Goal: Information Seeking & Learning: Learn about a topic

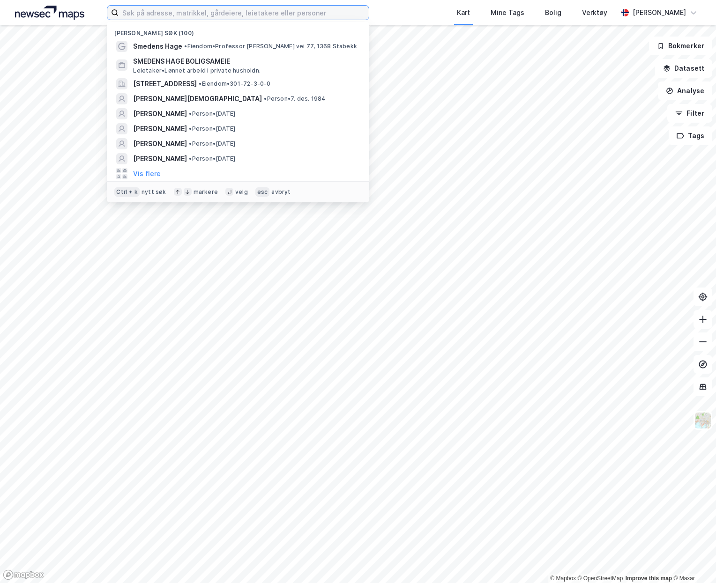
click at [212, 15] on input at bounding box center [244, 13] width 250 height 14
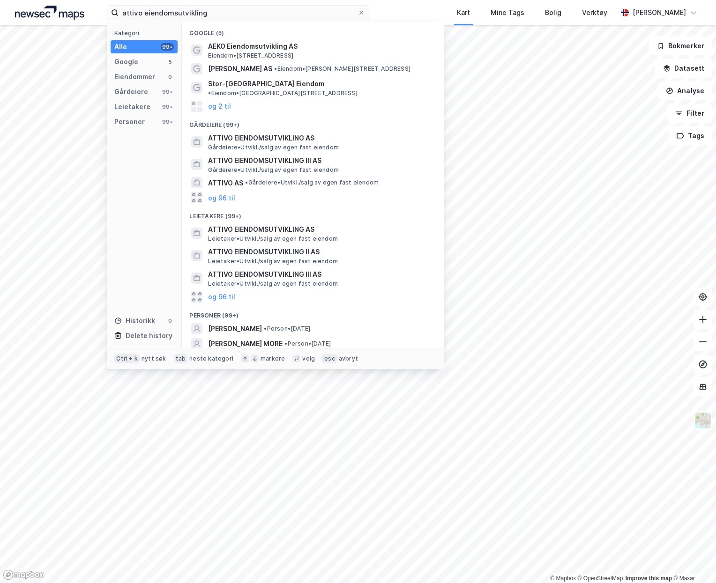
click at [316, 135] on span "ATTIVO EIENDOMSUTVIKLING AS" at bounding box center [320, 138] width 225 height 11
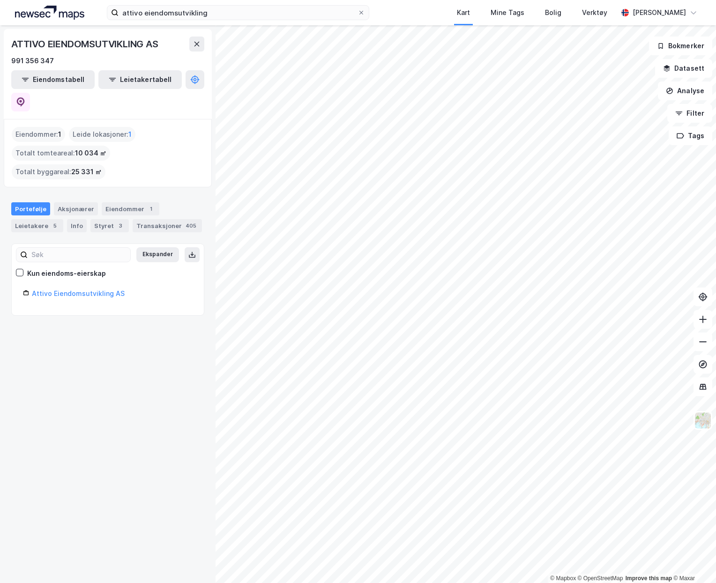
click at [87, 290] on link "Attivo Eiendomsutvikling AS" at bounding box center [78, 294] width 93 height 8
click at [163, 8] on input "attivo eiendomsutvikling" at bounding box center [238, 13] width 239 height 14
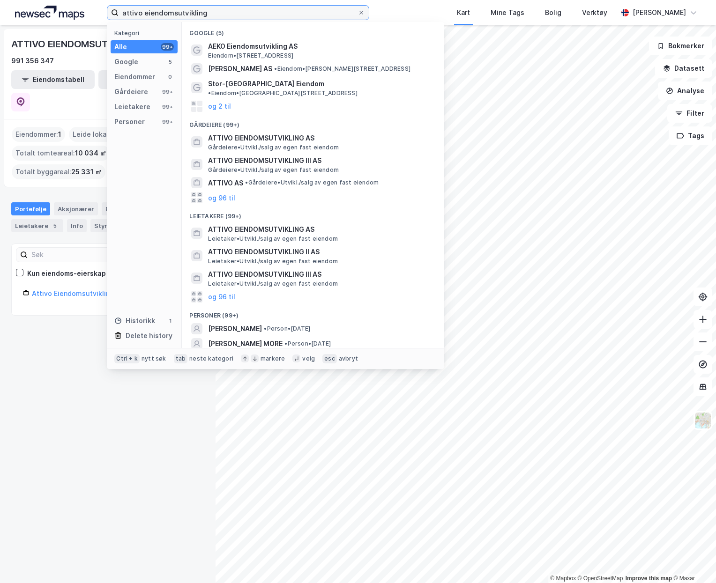
click at [215, 8] on input "attivo eiendomsutvikling" at bounding box center [238, 13] width 239 height 14
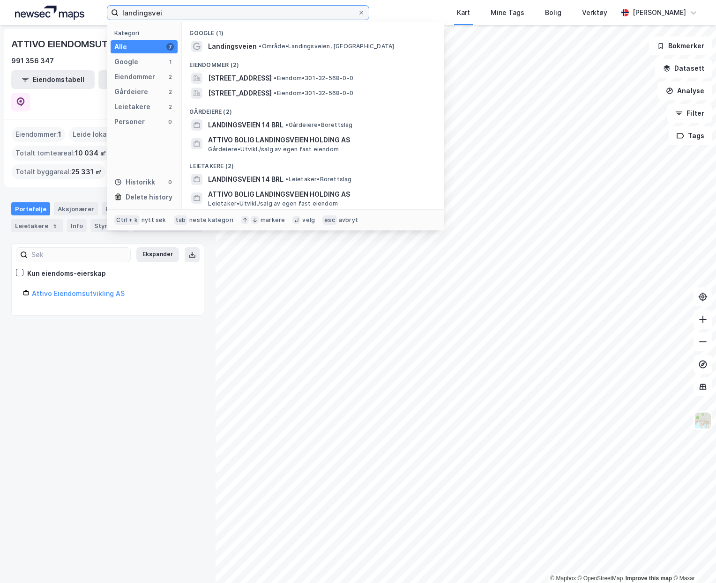
click at [283, 10] on input "landingsvei" at bounding box center [238, 13] width 239 height 14
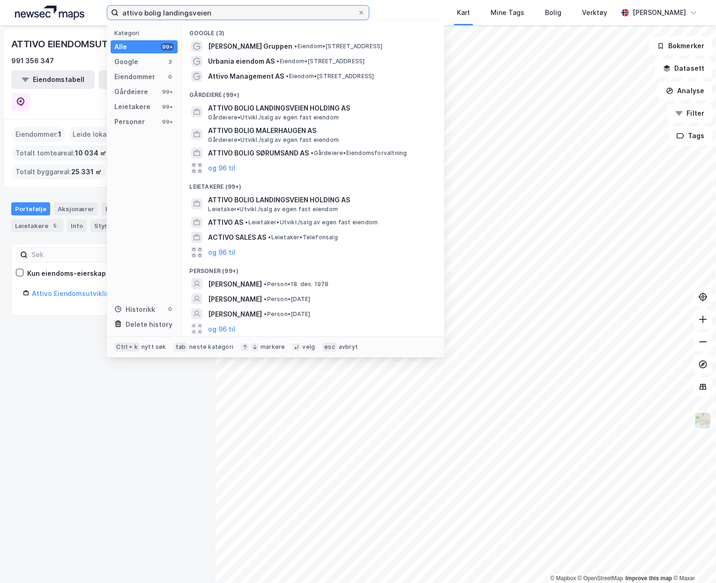
type input "attivo bolig landingsveien"
click at [316, 115] on span "[PERSON_NAME][GEOGRAPHIC_DATA]/salg av egen fast eiendom" at bounding box center [273, 117] width 131 height 7
